Goal: Use online tool/utility: Utilize a website feature to perform a specific function

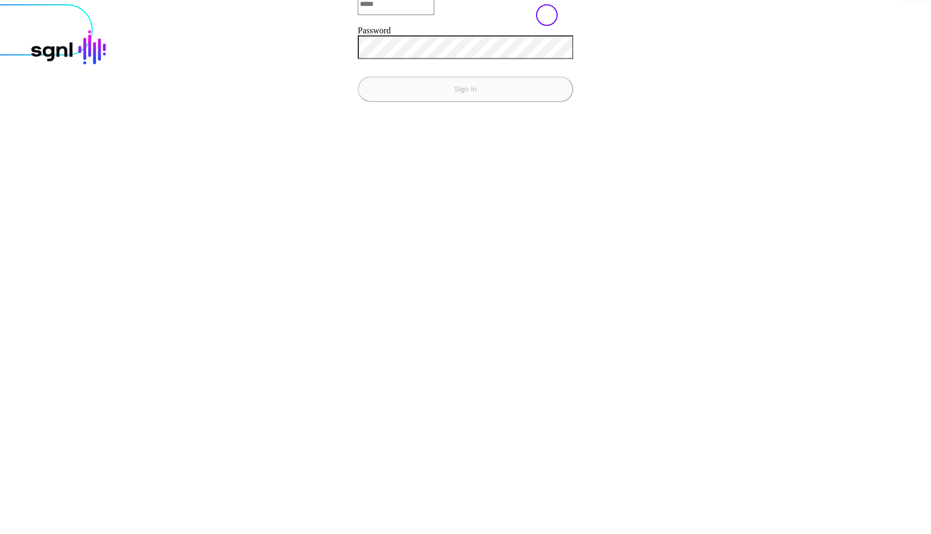
click at [4, 4] on com-1password-button at bounding box center [4, 4] width 0 height 0
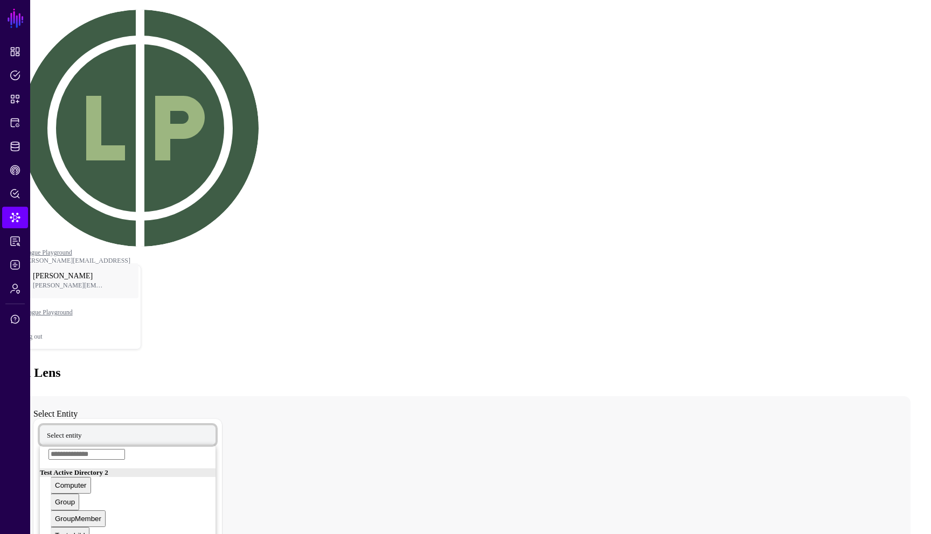
click at [82, 431] on span "Select entity" at bounding box center [64, 435] width 35 height 9
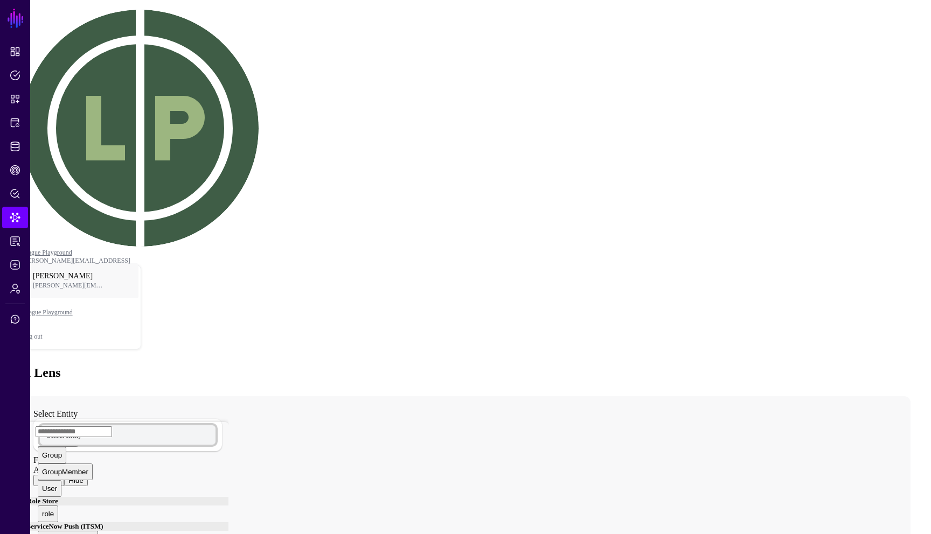
scroll to position [2360, 0]
click at [57, 334] on div "User" at bounding box center [49, 338] width 15 height 8
